Goal: Task Accomplishment & Management: Manage account settings

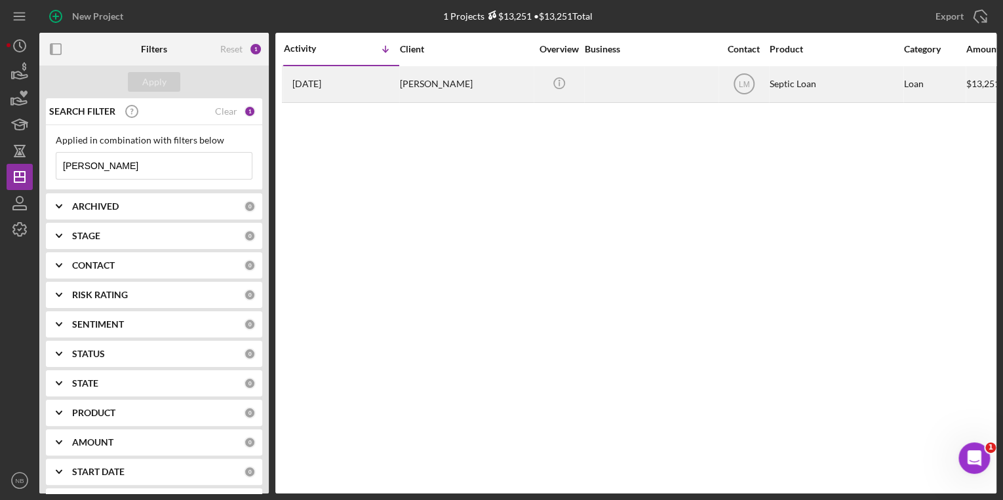
click at [454, 80] on div "[PERSON_NAME]" at bounding box center [465, 84] width 131 height 35
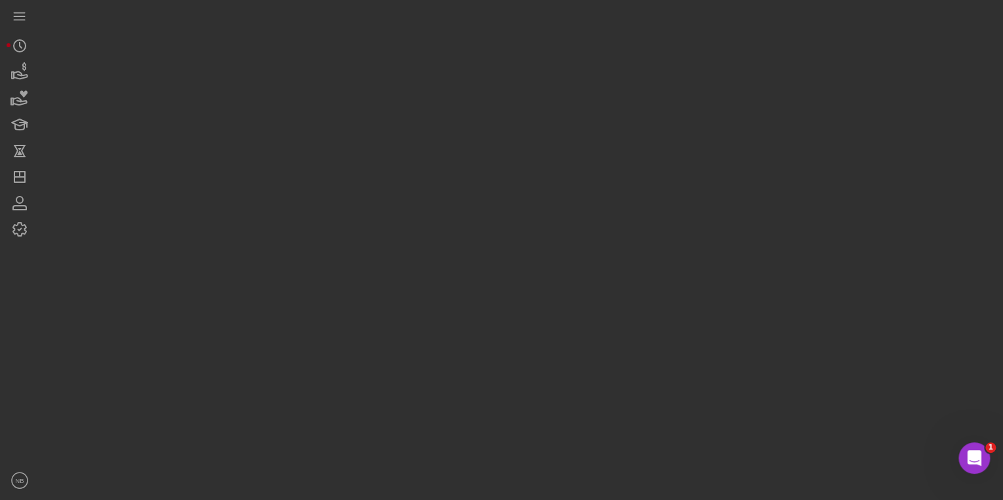
click at [454, 80] on div at bounding box center [517, 247] width 957 height 494
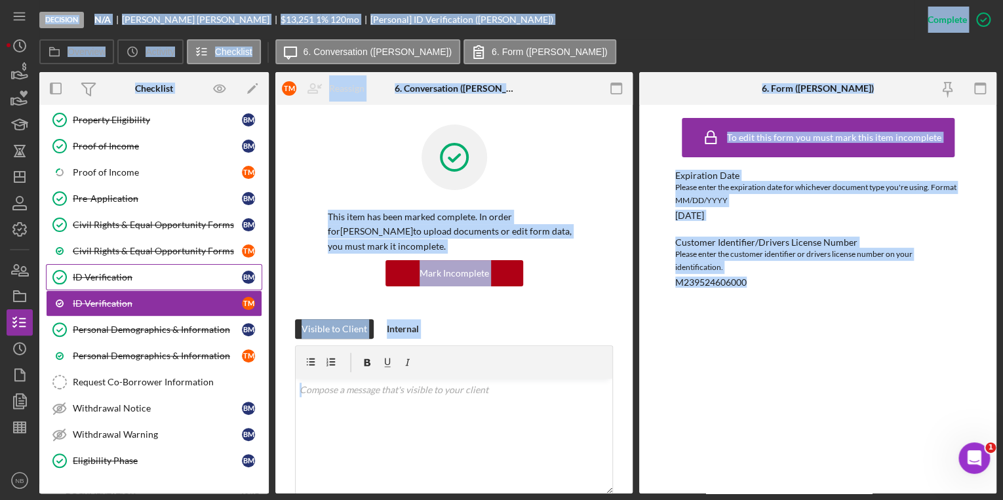
scroll to position [113, 0]
click at [81, 298] on div "ID Verification" at bounding box center [157, 303] width 169 height 10
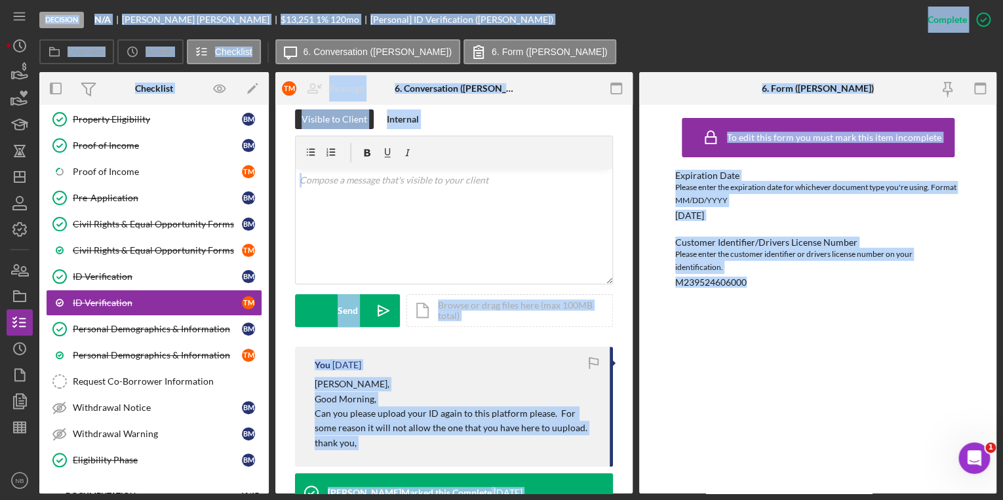
scroll to position [157, 0]
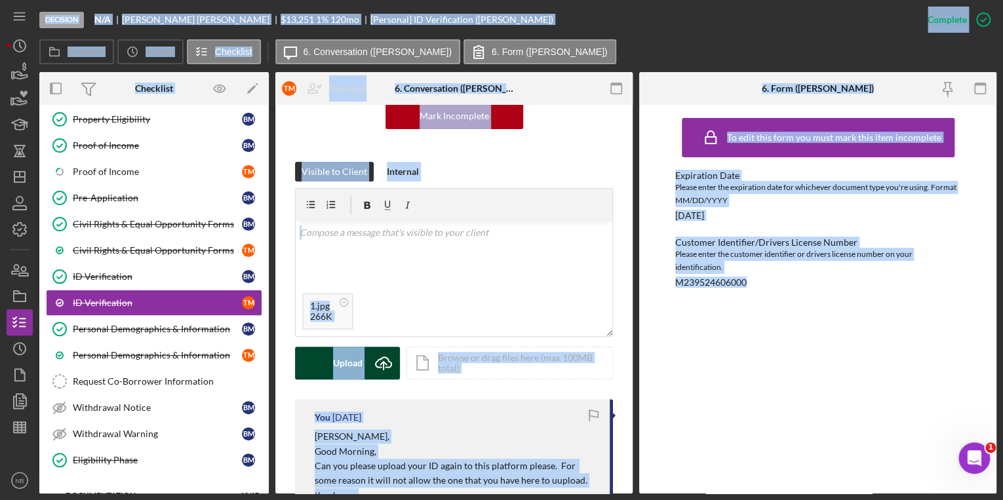
click at [348, 365] on div "Upload" at bounding box center [348, 363] width 30 height 33
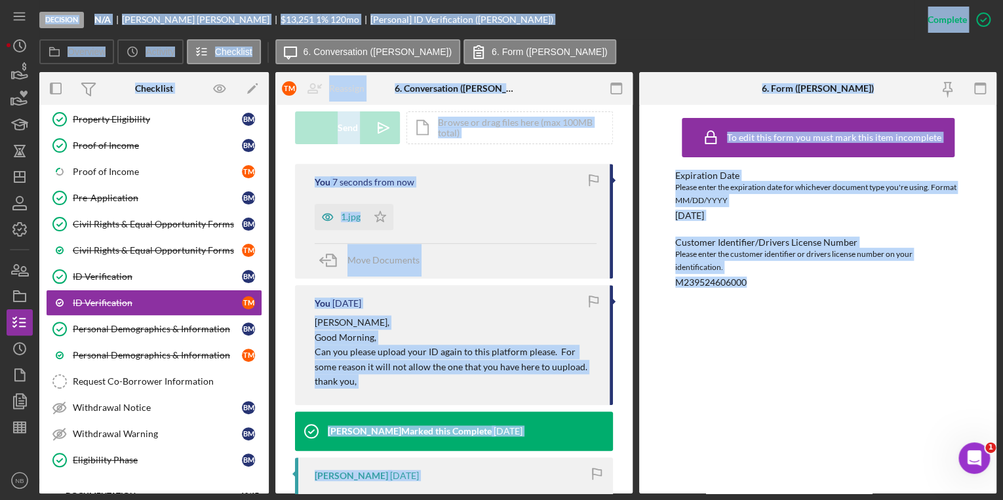
scroll to position [367, 0]
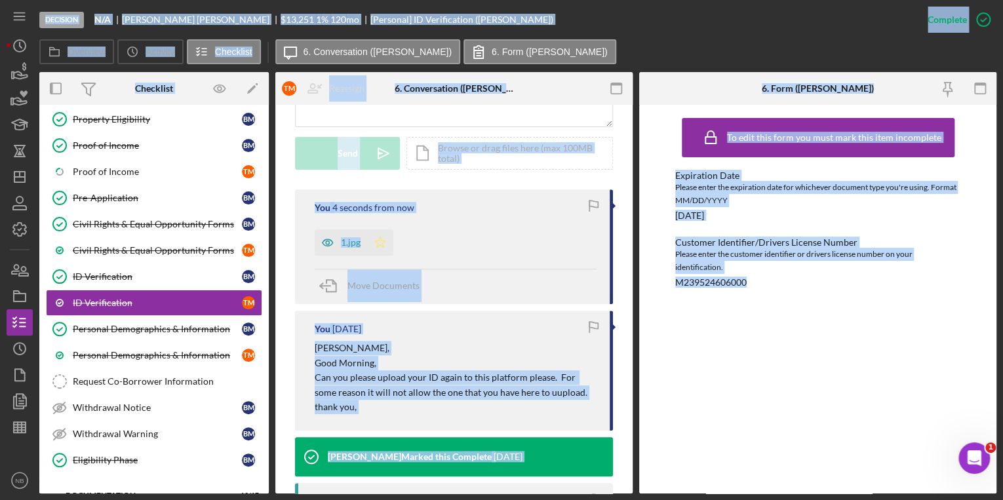
click at [378, 244] on icon "Icon/Star" at bounding box center [380, 243] width 26 height 26
